Goal: Find specific page/section: Find specific page/section

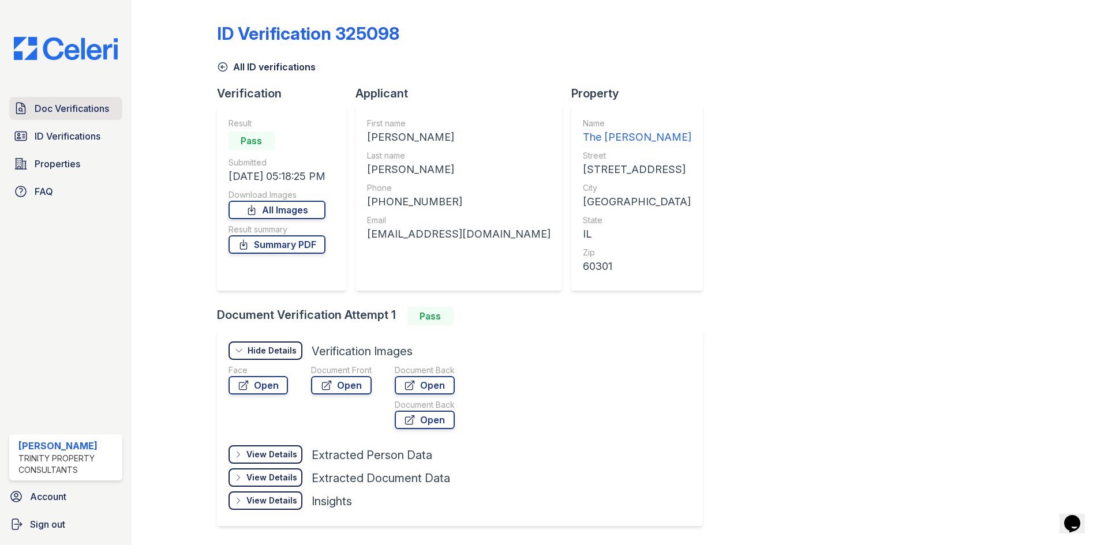
click at [59, 110] on span "Doc Verifications" at bounding box center [72, 109] width 74 height 14
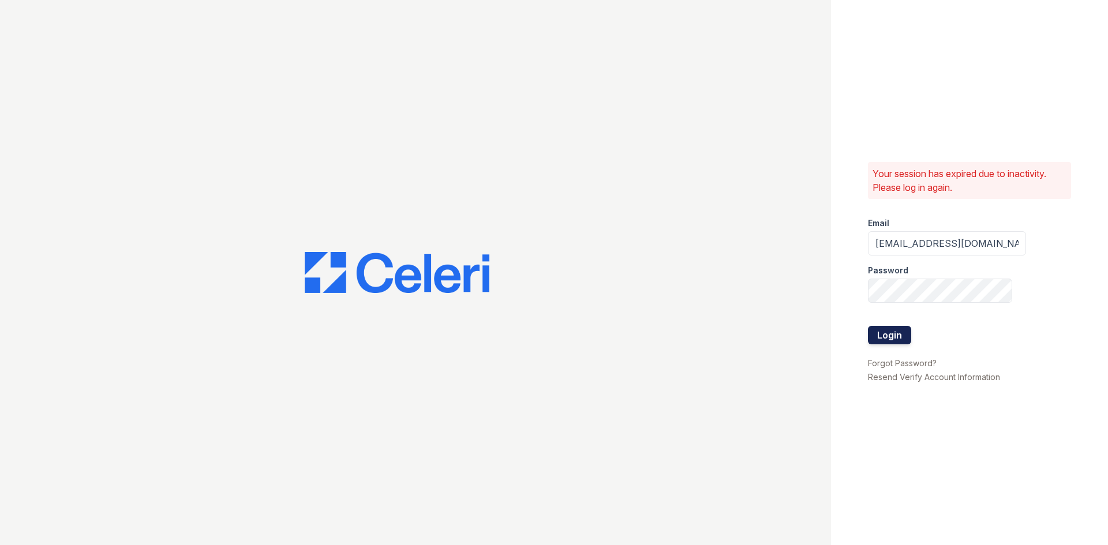
click at [877, 337] on button "Login" at bounding box center [889, 335] width 43 height 18
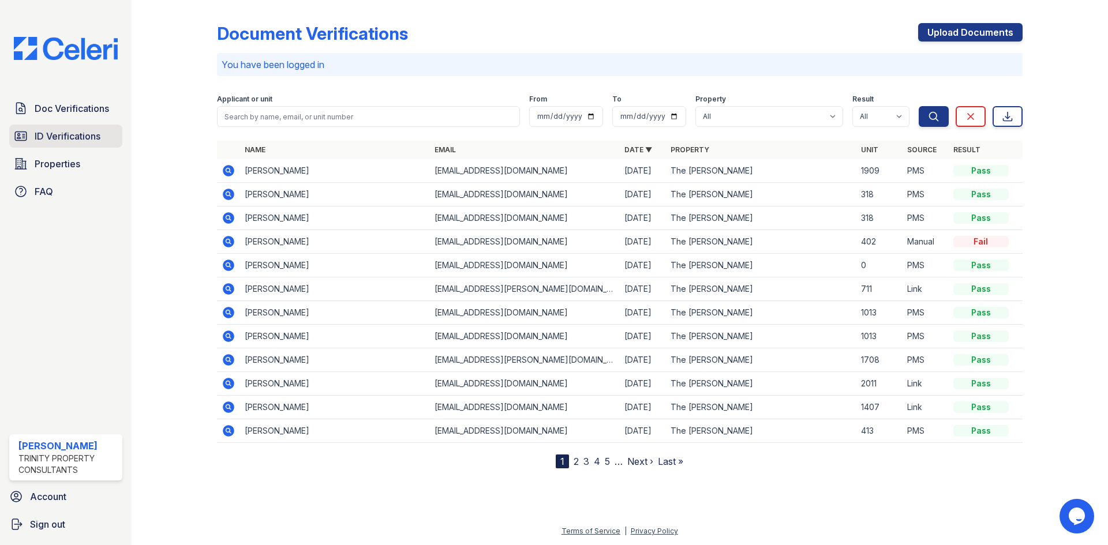
click at [77, 135] on span "ID Verifications" at bounding box center [68, 136] width 66 height 14
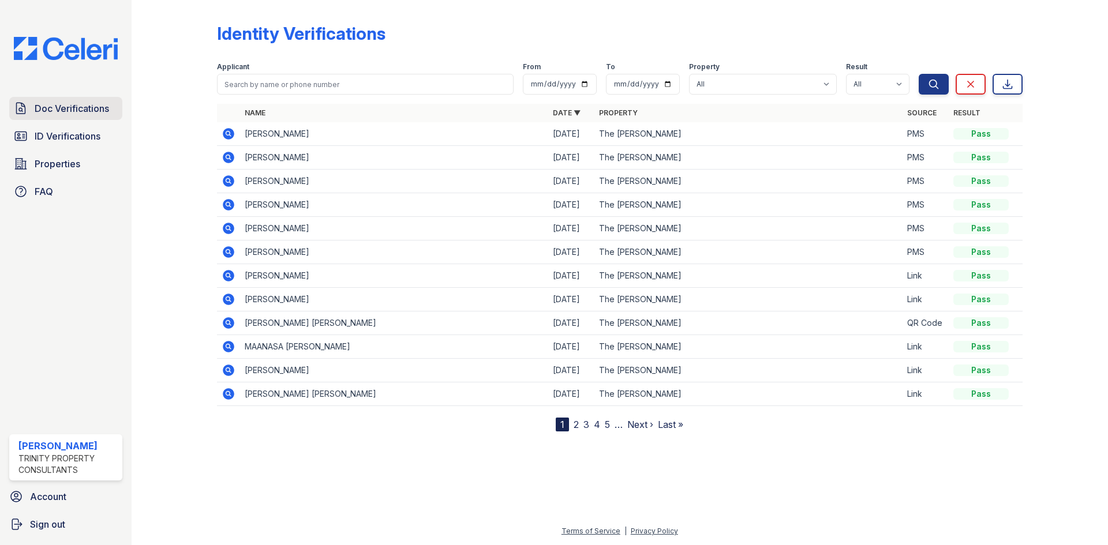
click at [65, 106] on span "Doc Verifications" at bounding box center [72, 109] width 74 height 14
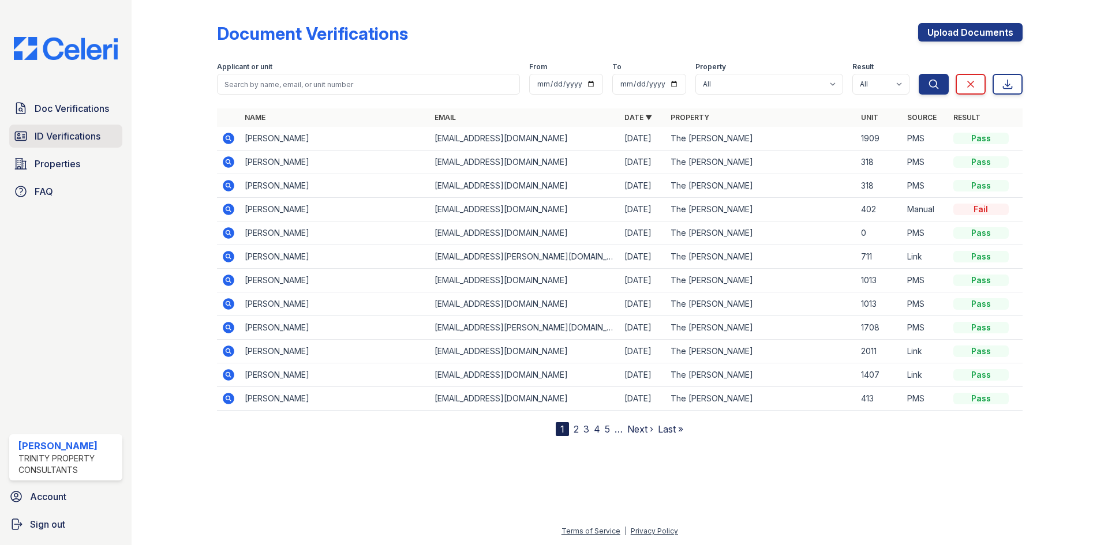
click at [74, 136] on span "ID Verifications" at bounding box center [68, 136] width 66 height 14
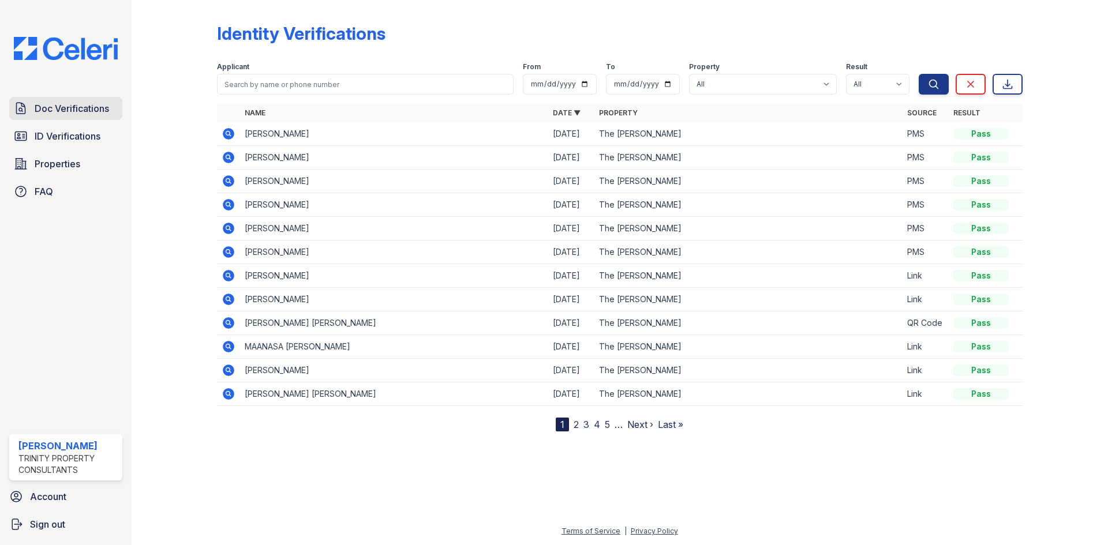
click at [64, 110] on span "Doc Verifications" at bounding box center [72, 109] width 74 height 14
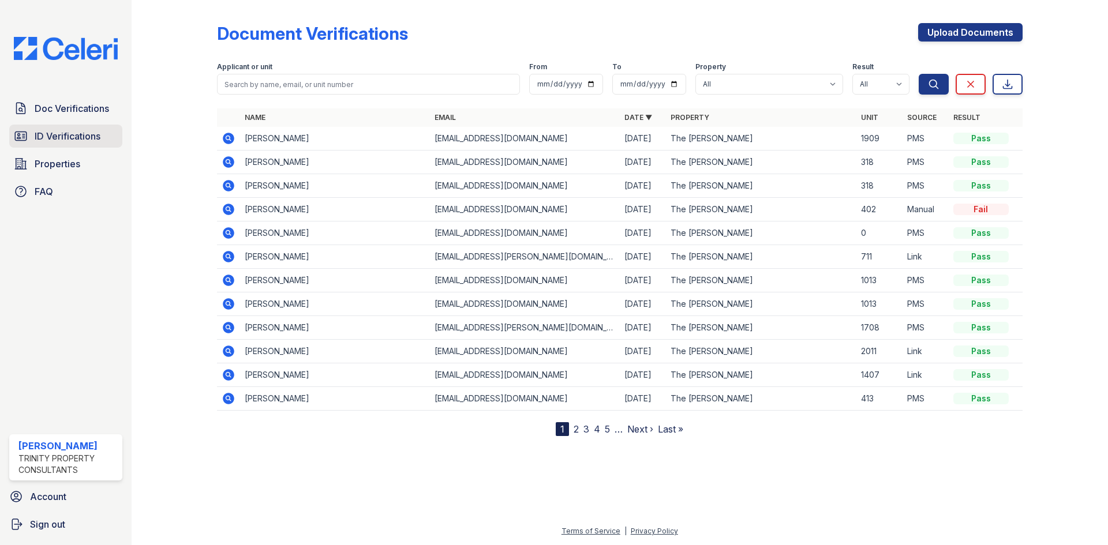
click at [67, 141] on span "ID Verifications" at bounding box center [68, 136] width 66 height 14
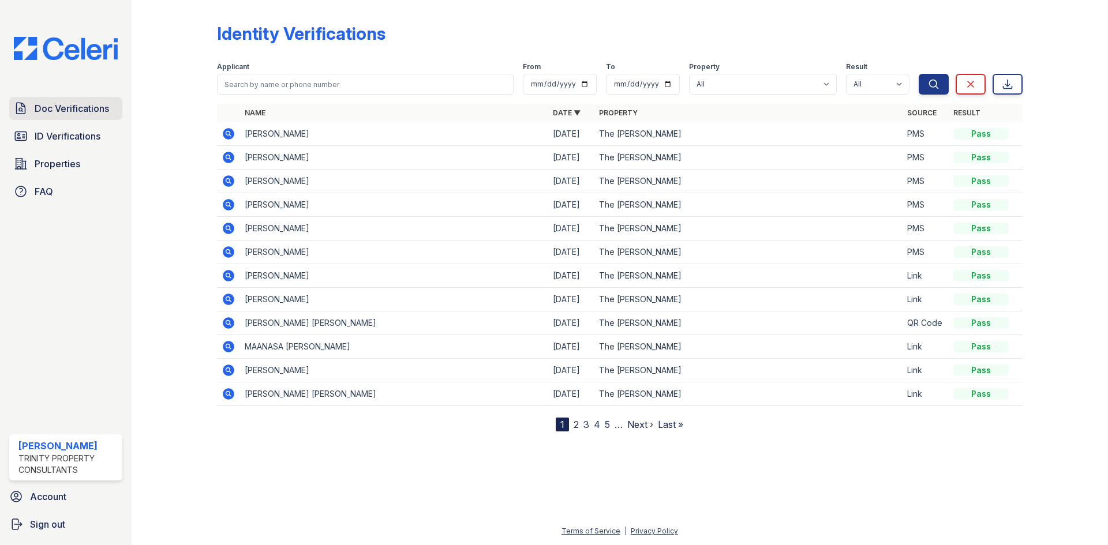
click at [65, 113] on span "Doc Verifications" at bounding box center [72, 109] width 74 height 14
